Goal: Task Accomplishment & Management: Use online tool/utility

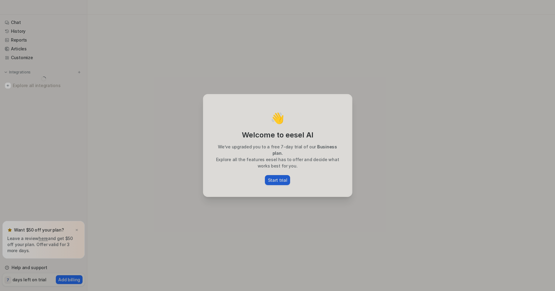
click at [274, 177] on p "Start trial" at bounding box center [277, 180] width 19 height 6
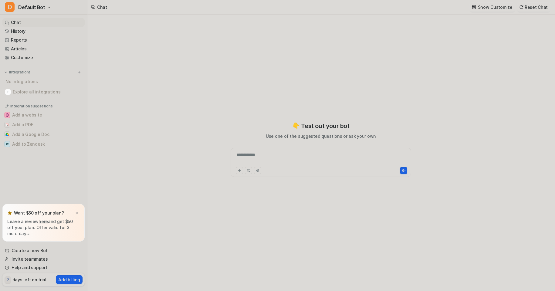
type textarea "**********"
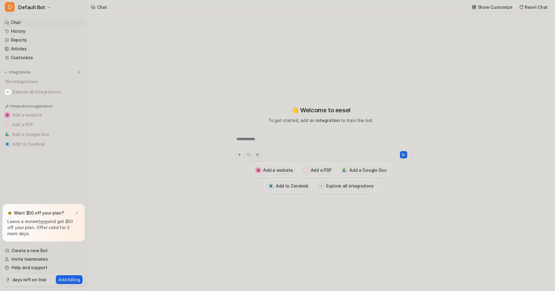
click at [78, 213] on img at bounding box center [77, 213] width 4 height 4
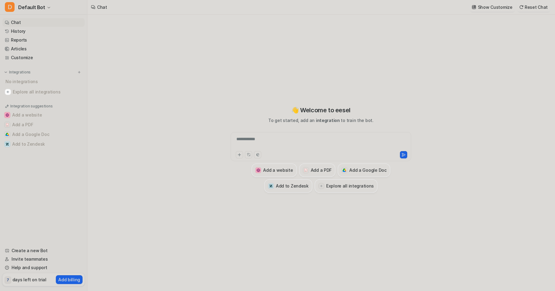
click at [246, 143] on div "**********" at bounding box center [320, 143] width 177 height 14
click at [246, 143] on div at bounding box center [320, 143] width 177 height 14
click at [42, 8] on span "Default Bot" at bounding box center [31, 7] width 27 height 8
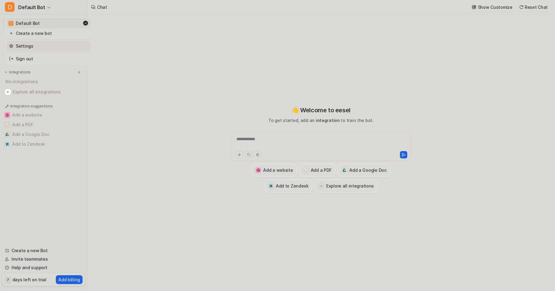
click at [22, 49] on link "Settings" at bounding box center [49, 46] width 84 height 10
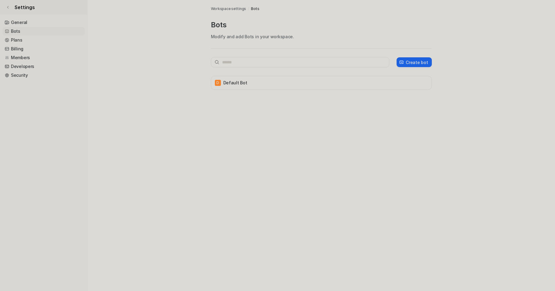
click at [21, 6] on span "Settings" at bounding box center [25, 7] width 20 height 7
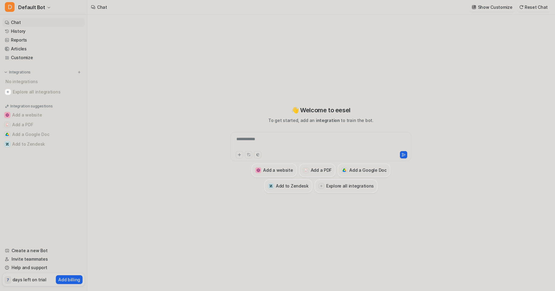
click at [37, 104] on p "Integration suggestions" at bounding box center [31, 105] width 42 height 5
click at [359, 167] on h3 "Add a Google Doc" at bounding box center [367, 170] width 37 height 6
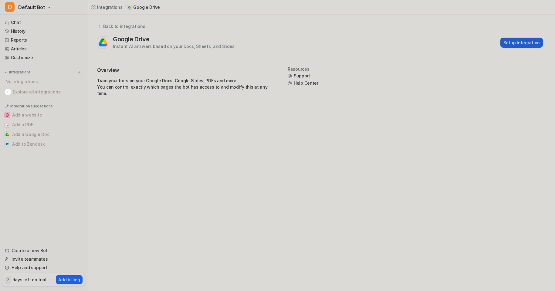
click at [516, 42] on button "Setup Integration" at bounding box center [521, 43] width 42 height 10
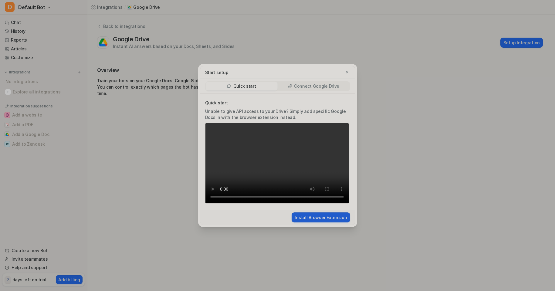
click at [308, 216] on button "Install Browser Extension" at bounding box center [320, 217] width 58 height 10
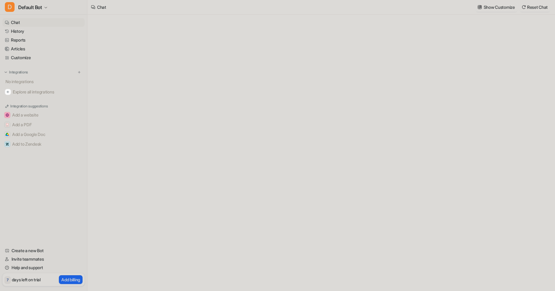
type textarea "**********"
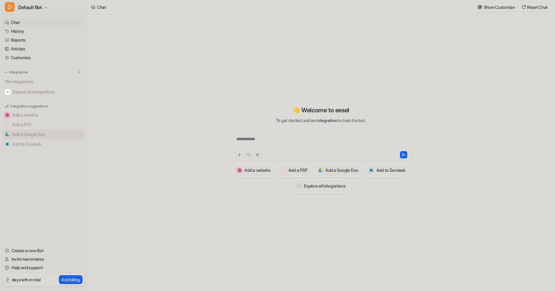
click at [25, 133] on button "Add a Google Doc" at bounding box center [43, 135] width 82 height 10
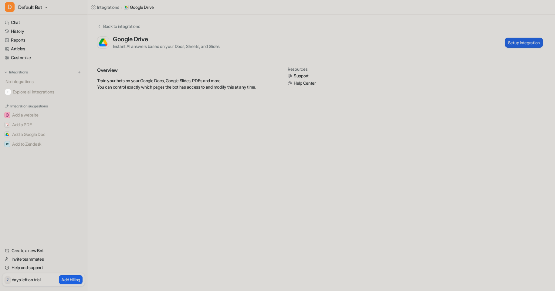
click at [518, 45] on button "Setup Integration" at bounding box center [524, 43] width 38 height 10
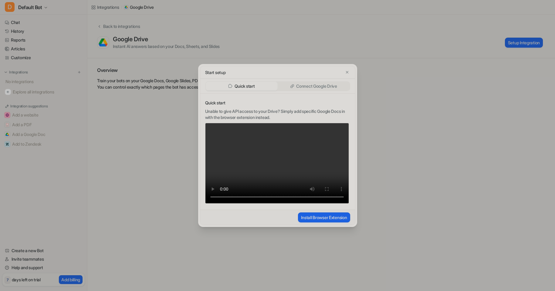
click at [323, 86] on p "Connect Google Drive" at bounding box center [316, 86] width 41 height 6
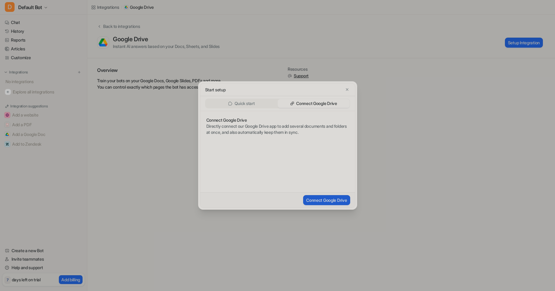
click at [327, 198] on button "Connect Google Drive" at bounding box center [326, 200] width 47 height 10
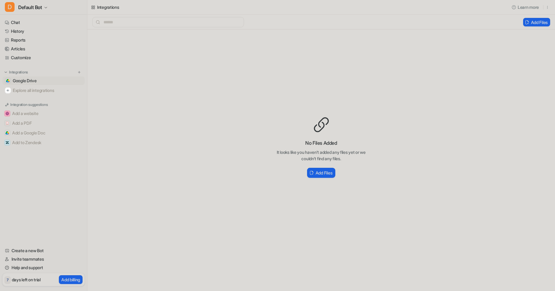
click at [29, 78] on span "Google Drive" at bounding box center [25, 81] width 24 height 6
